Goal: Task Accomplishment & Management: Manage account settings

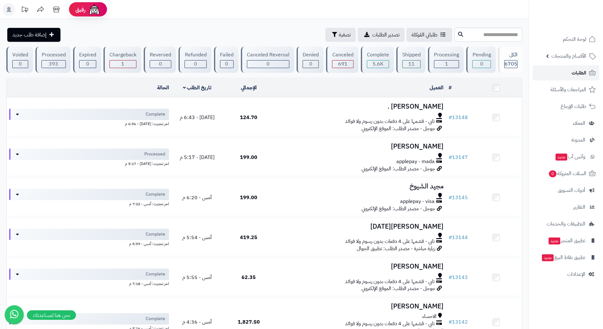
click at [549, 70] on link "الطلبات" at bounding box center [566, 72] width 66 height 15
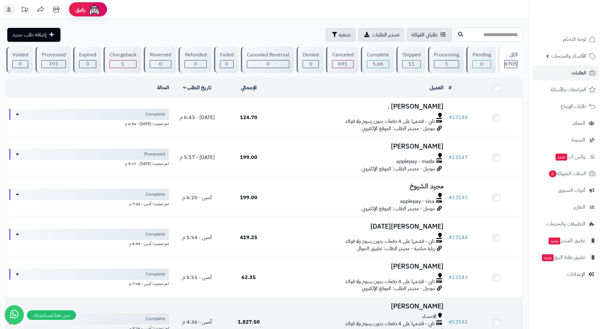
click at [263, 328] on td "1,827.50" at bounding box center [249, 321] width 52 height 49
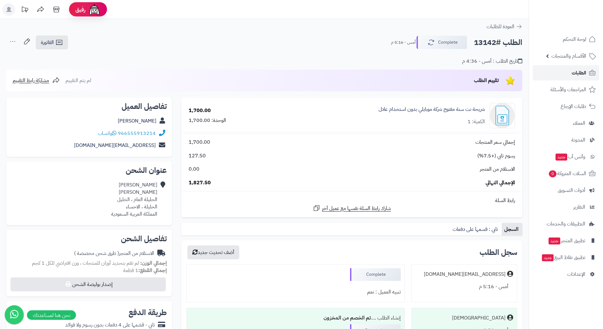
click at [556, 72] on link "الطلبات" at bounding box center [566, 72] width 66 height 15
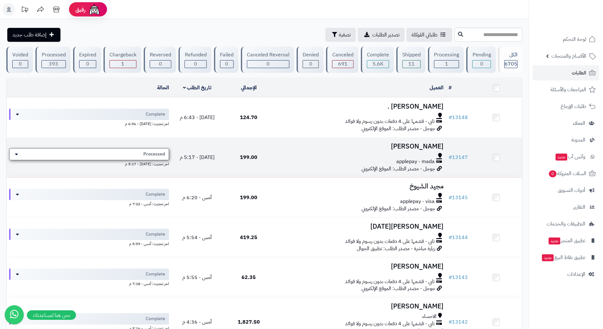
click at [132, 151] on div "Processed" at bounding box center [89, 154] width 160 height 12
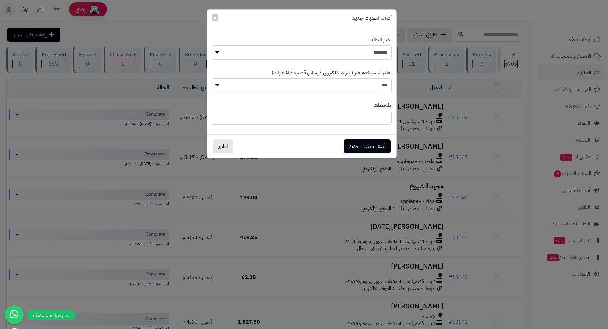
click at [225, 195] on div "**********" at bounding box center [304, 164] width 608 height 329
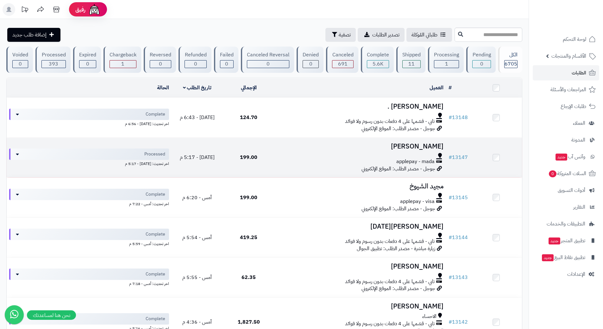
click at [335, 155] on div at bounding box center [360, 155] width 166 height 5
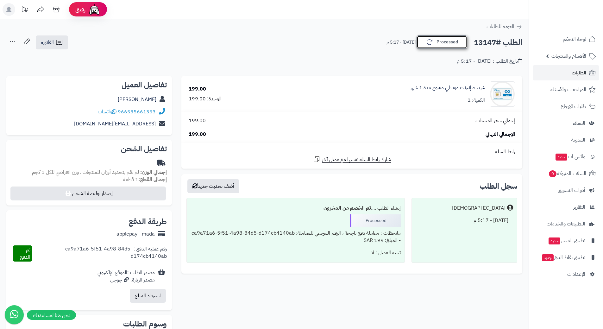
click at [432, 44] on icon "button" at bounding box center [430, 42] width 8 height 8
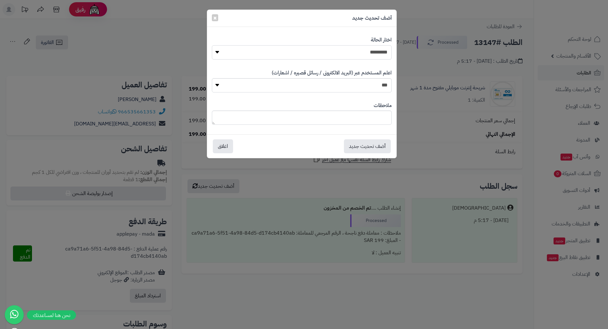
click at [372, 53] on select "**********" at bounding box center [302, 52] width 180 height 14
select select "*"
click at [212, 45] on select "**********" at bounding box center [302, 52] width 180 height 14
click at [376, 149] on button "أضف تحديث جديد" at bounding box center [367, 146] width 47 height 14
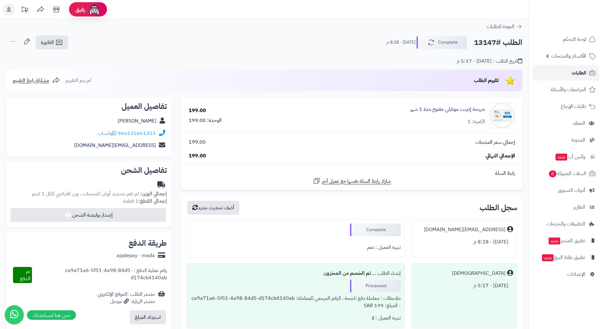
drag, startPoint x: 0, startPoint y: 0, endPoint x: 544, endPoint y: 76, distance: 549.6
click at [544, 76] on link "الطلبات" at bounding box center [566, 72] width 66 height 15
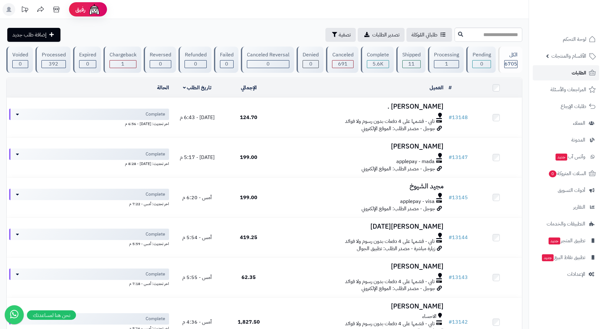
click at [536, 71] on link "الطلبات" at bounding box center [566, 72] width 66 height 15
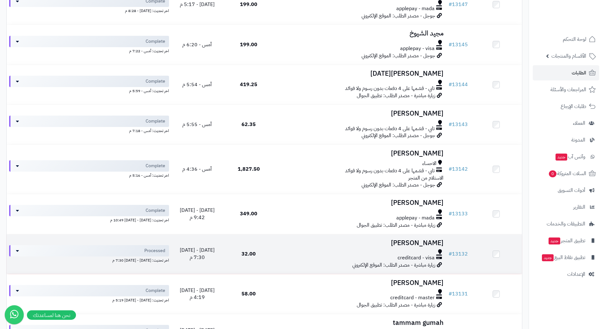
scroll to position [158, 0]
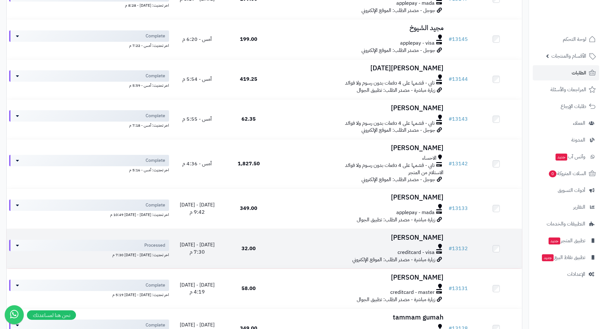
click at [266, 254] on td "32.00" at bounding box center [249, 249] width 52 height 40
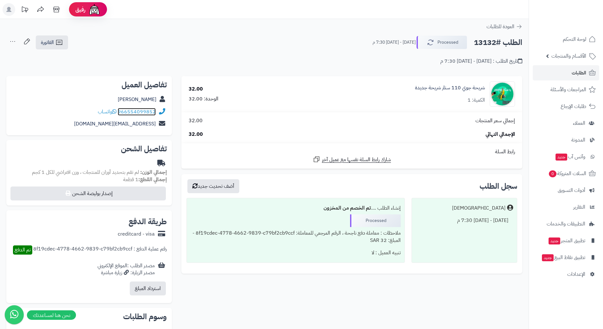
click at [120, 112] on link "966554099852" at bounding box center [137, 112] width 38 height 8
